Goal: Task Accomplishment & Management: Manage account settings

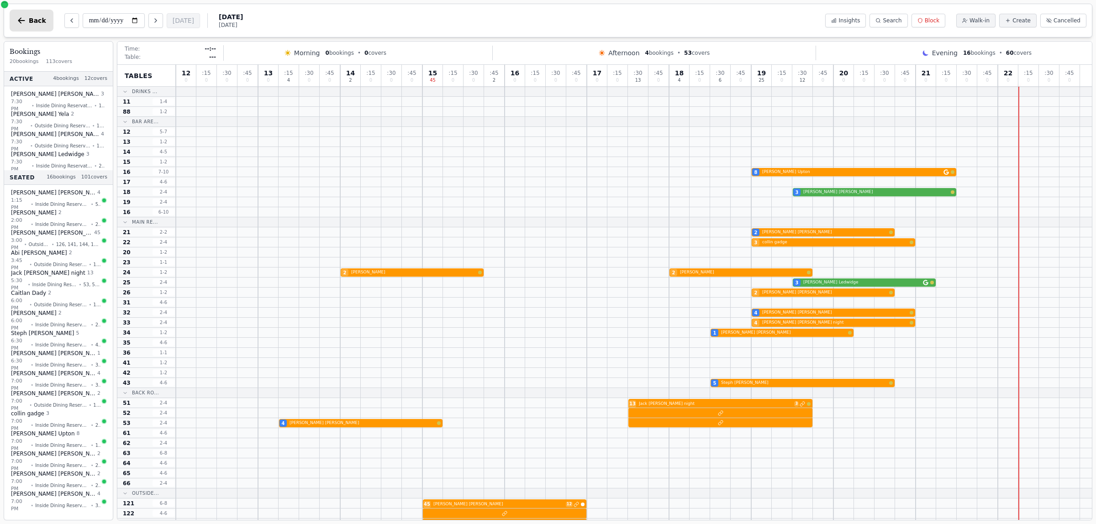
click at [21, 16] on icon "button" at bounding box center [21, 20] width 9 height 9
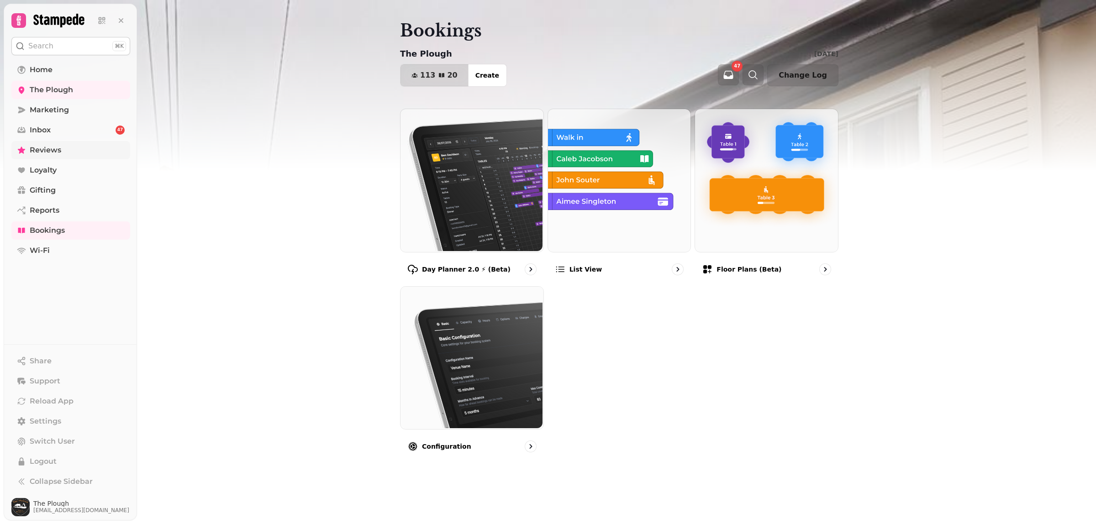
click at [46, 148] on span "Reviews" at bounding box center [46, 150] width 32 height 11
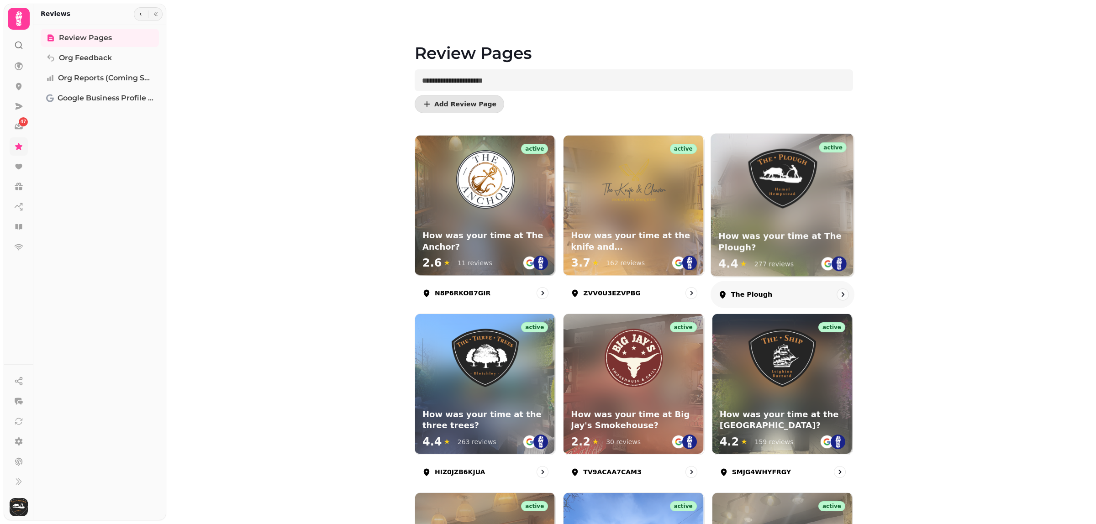
click at [761, 263] on div "277 reviews" at bounding box center [773, 263] width 39 height 9
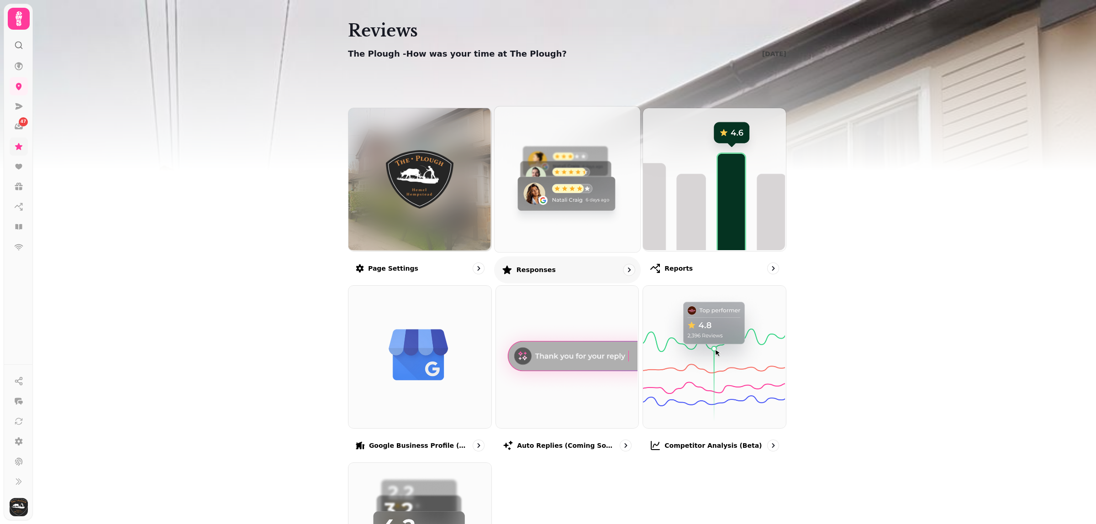
click at [549, 241] on img at bounding box center [566, 179] width 146 height 146
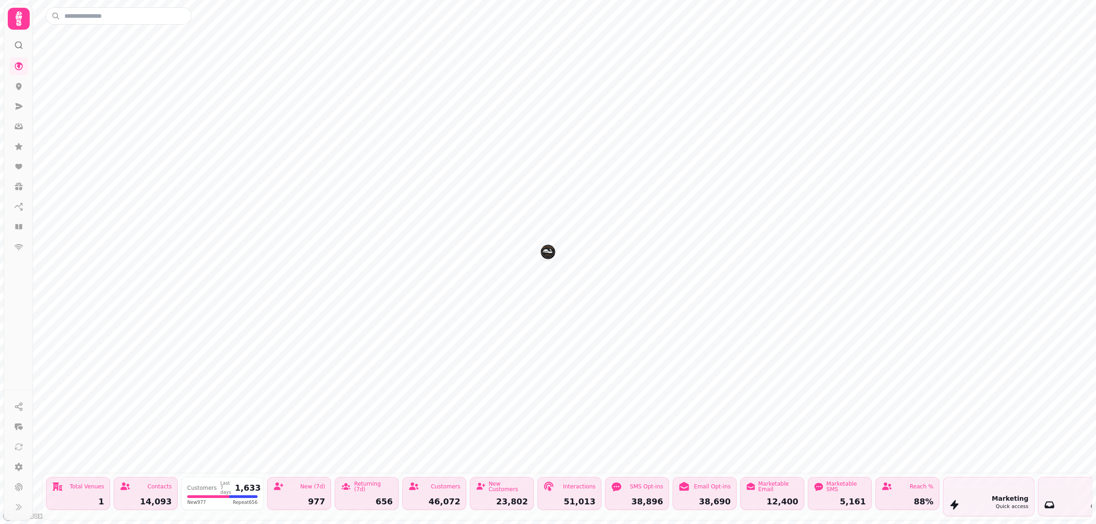
click at [21, 11] on icon at bounding box center [19, 19] width 18 height 18
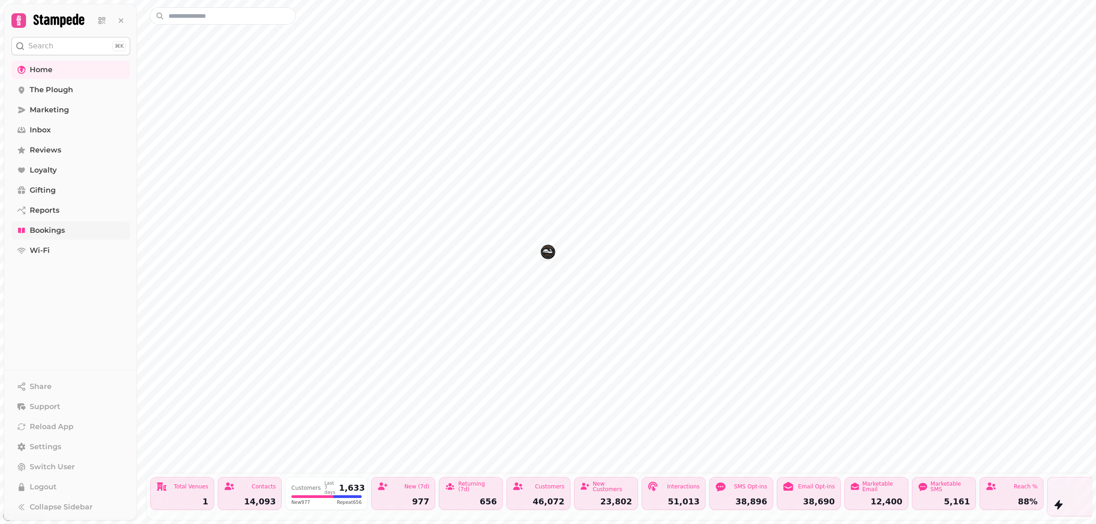
click at [52, 231] on span "Bookings" at bounding box center [47, 230] width 35 height 11
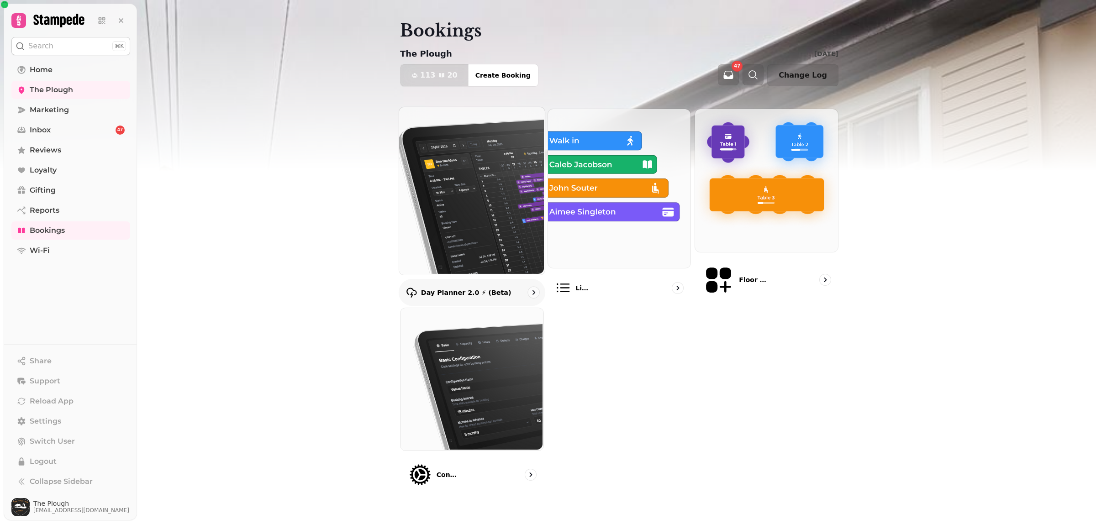
click at [485, 208] on img at bounding box center [471, 190] width 146 height 168
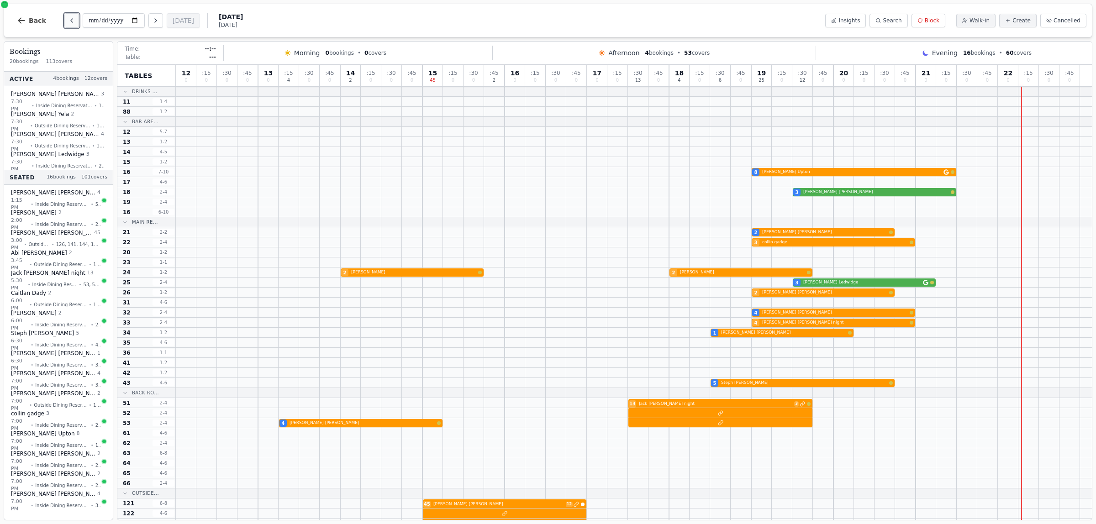
click at [68, 21] on icon "Previous day" at bounding box center [71, 20] width 7 height 7
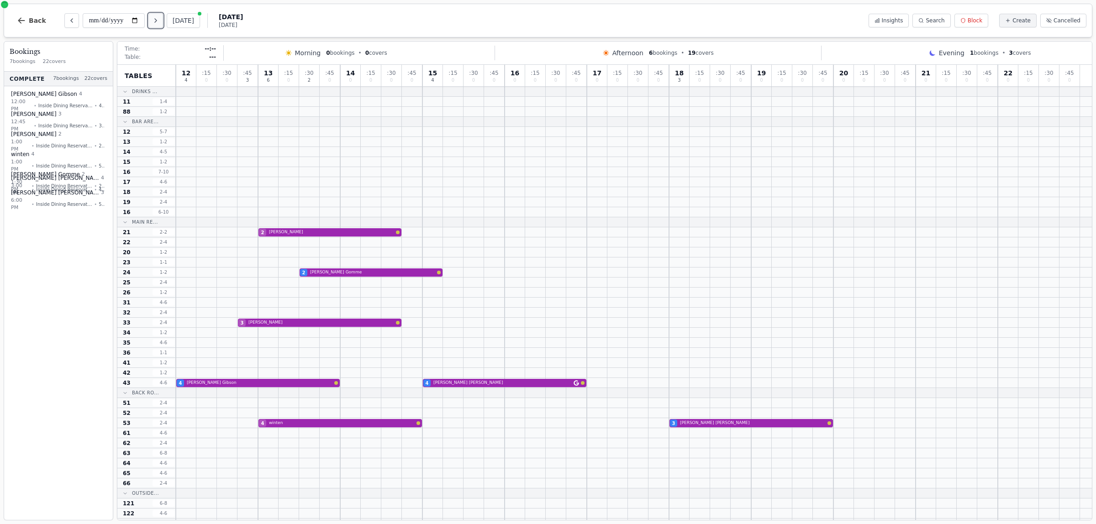
click at [155, 23] on icon "Next day" at bounding box center [155, 20] width 7 height 7
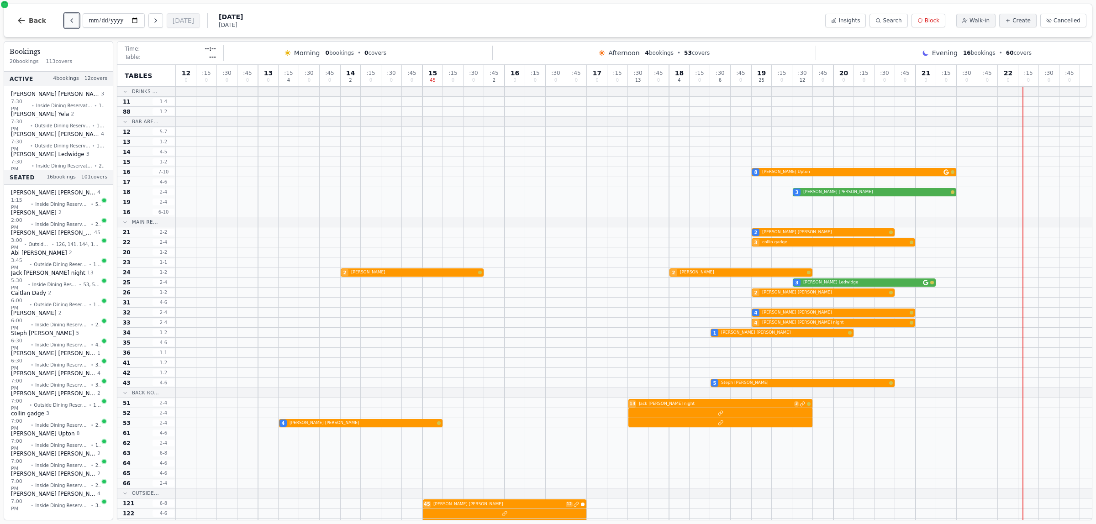
click at [68, 18] on icon "Previous day" at bounding box center [71, 20] width 7 height 7
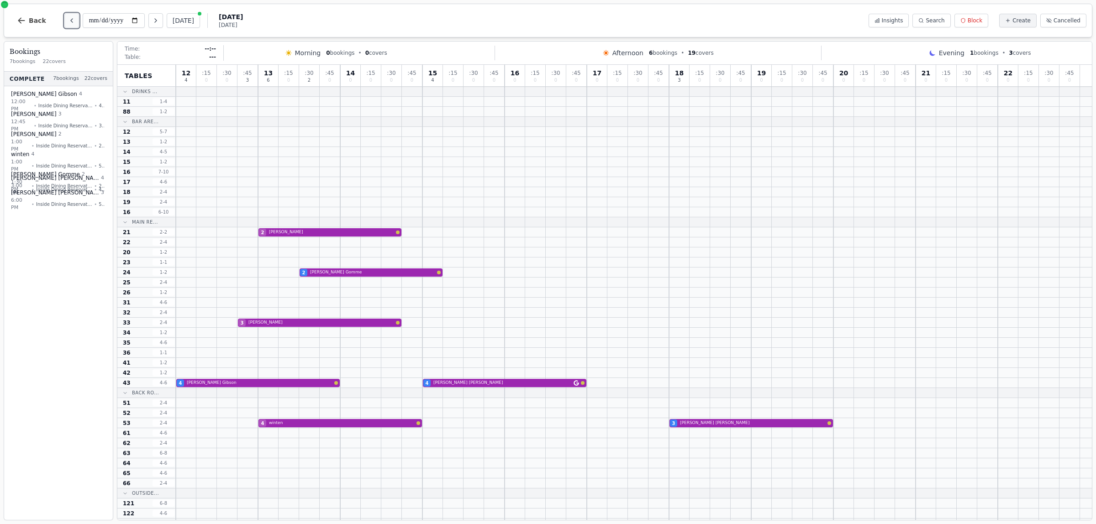
click at [68, 19] on icon "Previous day" at bounding box center [71, 20] width 7 height 7
type input "**********"
